Goal: Information Seeking & Learning: Check status

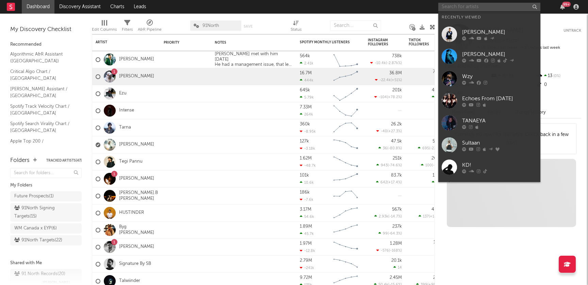
click at [489, 4] on input "text" at bounding box center [490, 7] width 102 height 9
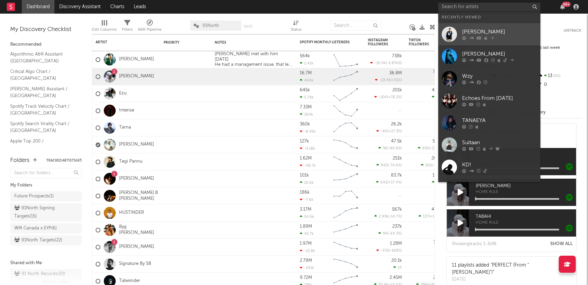
click at [496, 43] on link "[PERSON_NAME]" at bounding box center [490, 34] width 102 height 22
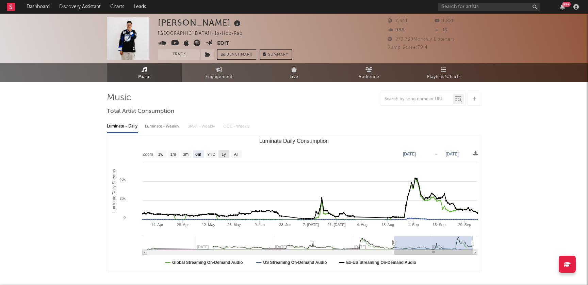
click at [228, 155] on rect "Luminate Daily Consumption" at bounding box center [224, 153] width 11 height 7
select select "1y"
type input "[DATE]"
